Goal: Information Seeking & Learning: Learn about a topic

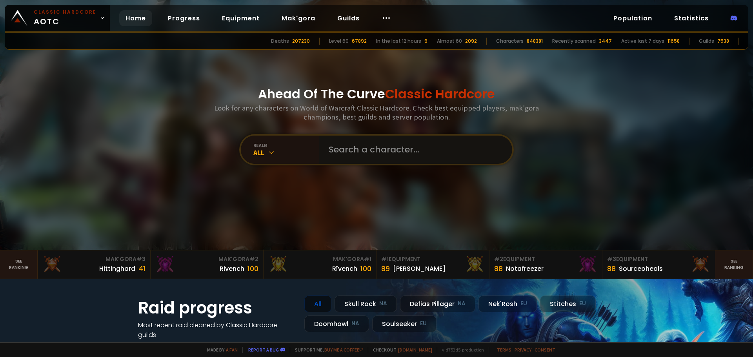
click at [356, 149] on input "text" at bounding box center [413, 150] width 179 height 28
type input "litenskit"
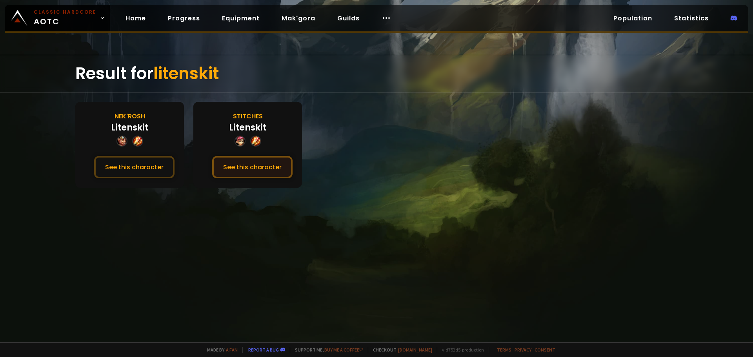
click at [243, 166] on button "See this character" at bounding box center [252, 167] width 80 height 22
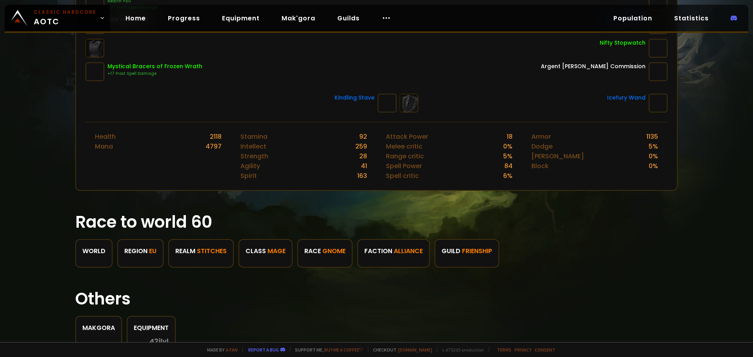
scroll to position [18, 0]
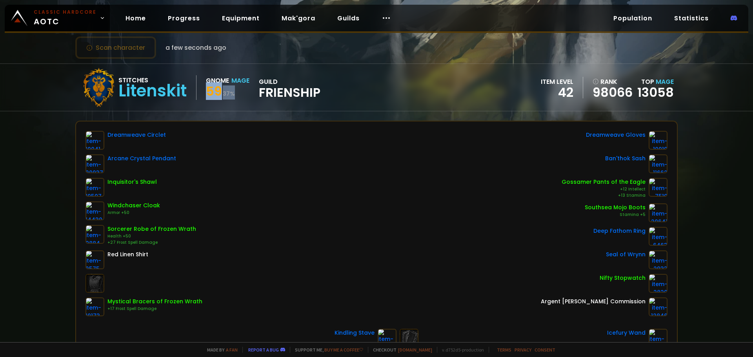
drag, startPoint x: 210, startPoint y: 92, endPoint x: 238, endPoint y: 92, distance: 27.8
click at [238, 92] on div "59 37 %" at bounding box center [228, 92] width 44 height 14
click at [240, 103] on div "Stitches Litenskit Gnome Mage 59 37 % guild Frienship" at bounding box center [199, 87] width 241 height 39
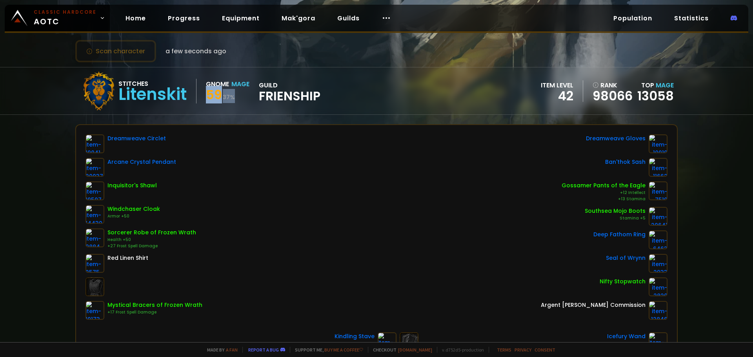
scroll to position [0, 0]
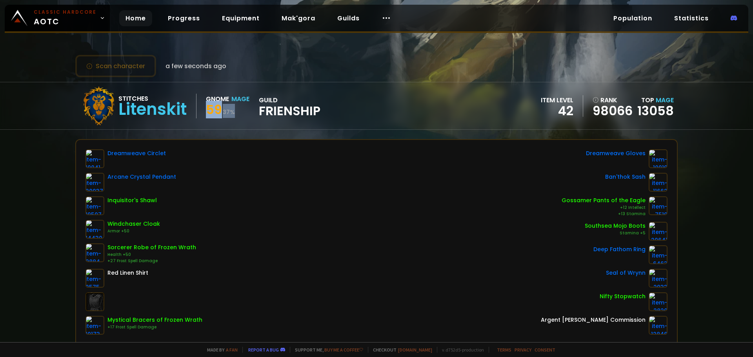
click at [141, 19] on link "Home" at bounding box center [135, 18] width 33 height 16
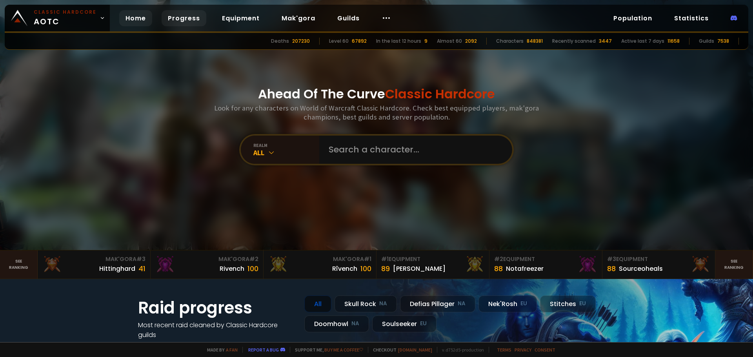
click at [180, 22] on link "Progress" at bounding box center [183, 18] width 45 height 16
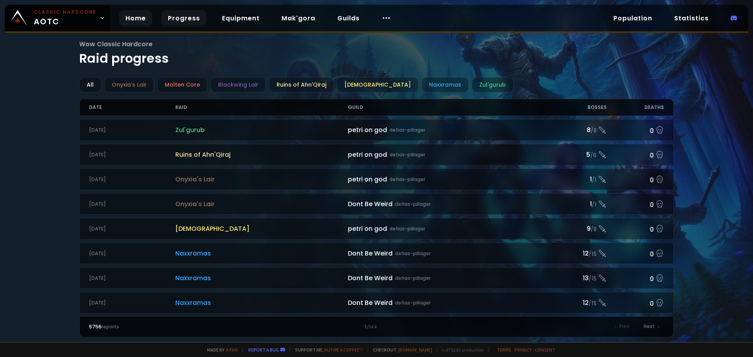
click at [134, 24] on link "Home" at bounding box center [135, 18] width 33 height 16
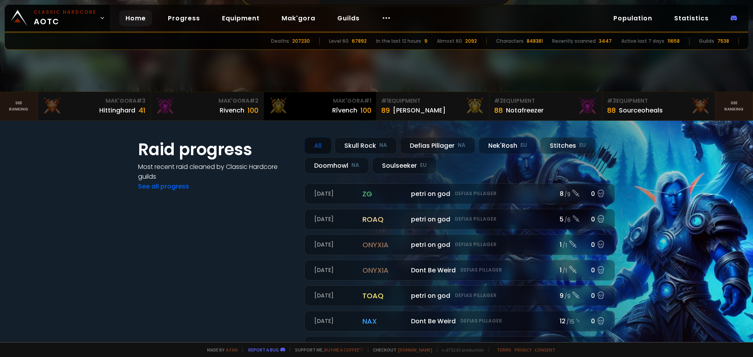
scroll to position [196, 0]
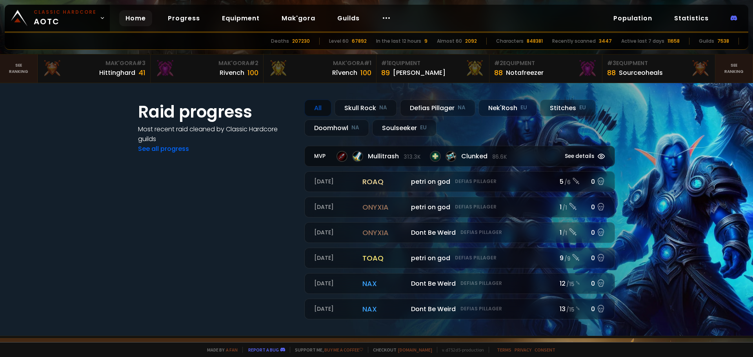
click at [386, 157] on span "Mullitrash 313.3k" at bounding box center [394, 156] width 53 height 10
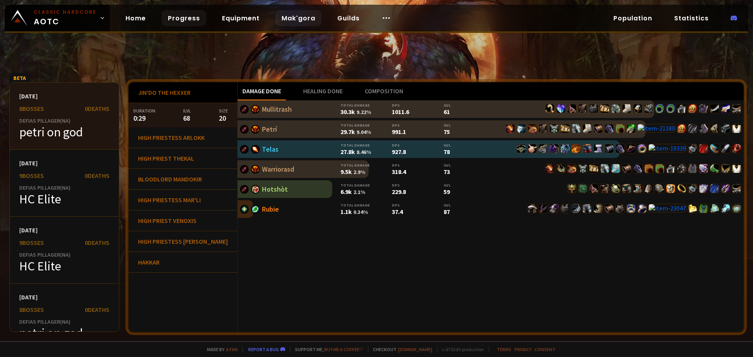
click at [292, 21] on link "Mak'gora" at bounding box center [298, 18] width 46 height 16
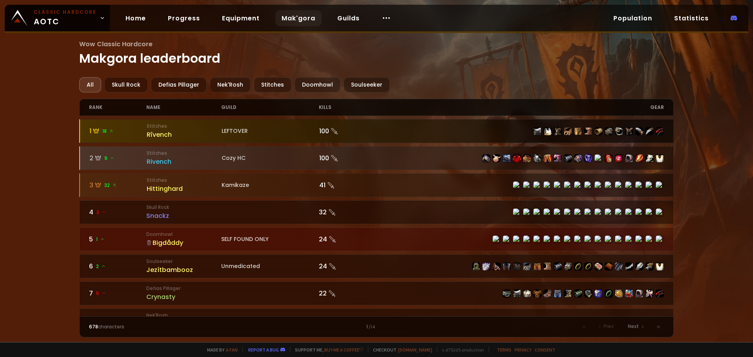
click at [158, 136] on div "Rîvench" at bounding box center [184, 135] width 75 height 10
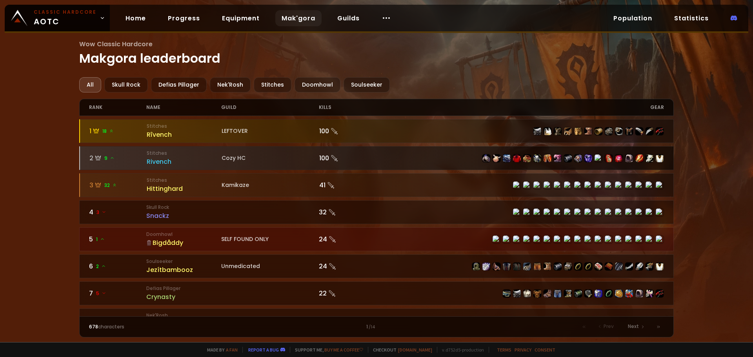
click at [174, 159] on div "Rivench" at bounding box center [184, 162] width 75 height 10
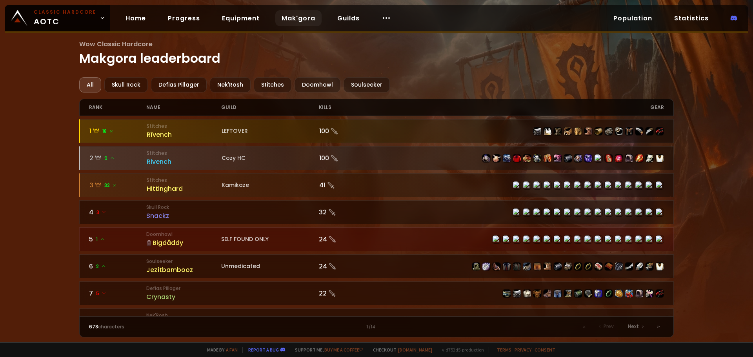
click at [131, 241] on div "5 1" at bounding box center [118, 239] width 58 height 10
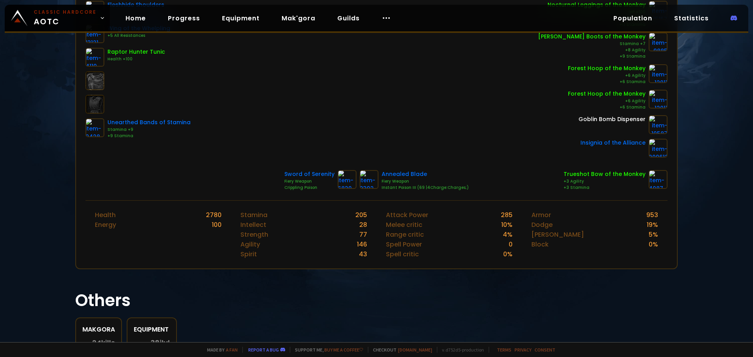
scroll to position [196, 0]
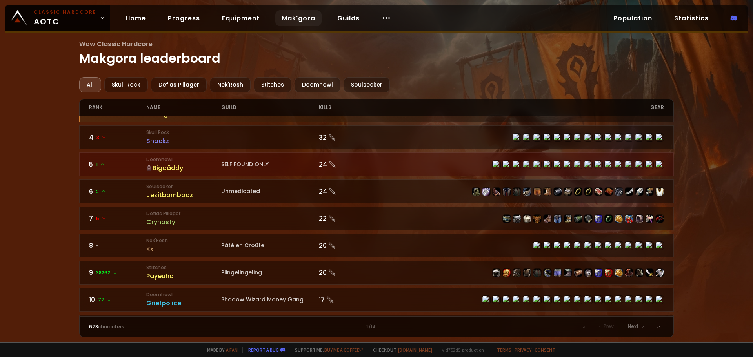
scroll to position [78, 0]
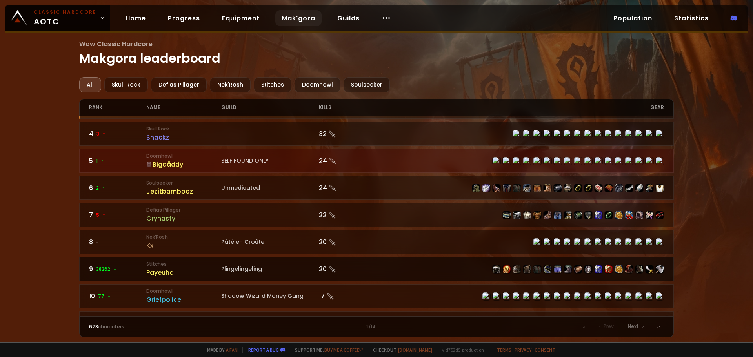
click at [126, 271] on div "9 38262" at bounding box center [118, 269] width 58 height 10
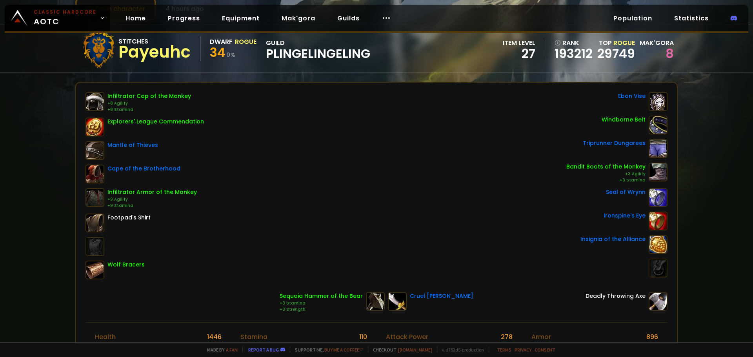
scroll to position [118, 0]
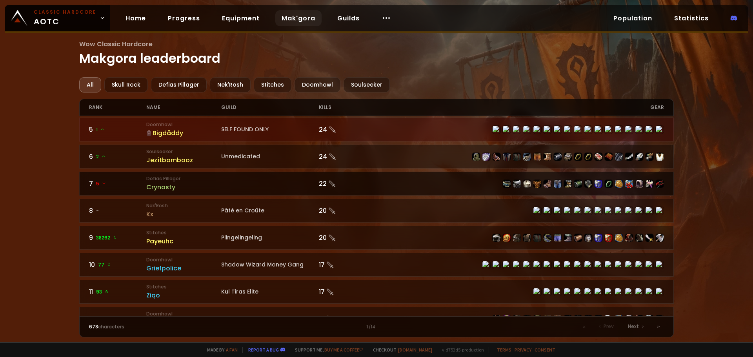
scroll to position [118, 0]
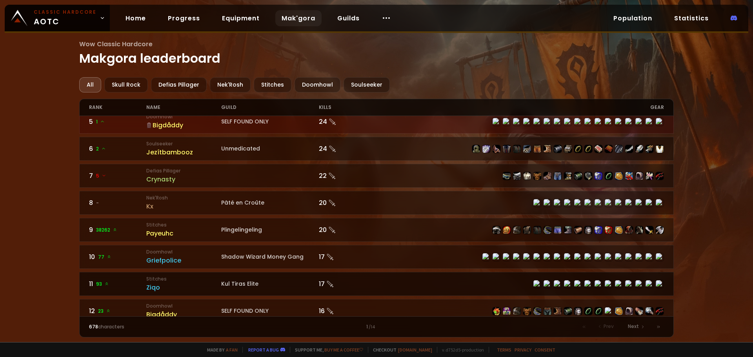
click at [102, 285] on span "93" at bounding box center [102, 284] width 13 height 7
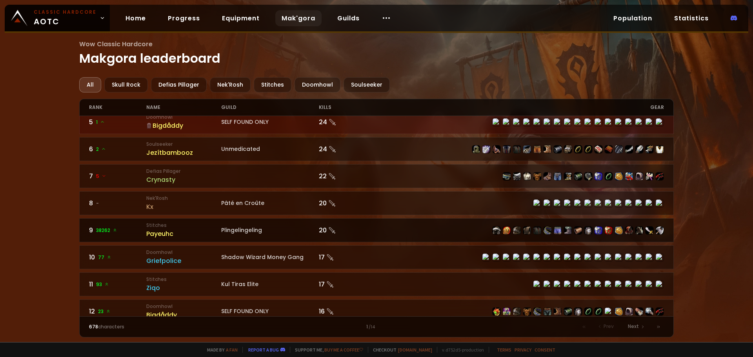
scroll to position [118, 0]
click at [106, 235] on link "9 38262 Stitches Payeuhc Plingelingeling 20" at bounding box center [376, 230] width 595 height 24
